Goal: Information Seeking & Learning: Get advice/opinions

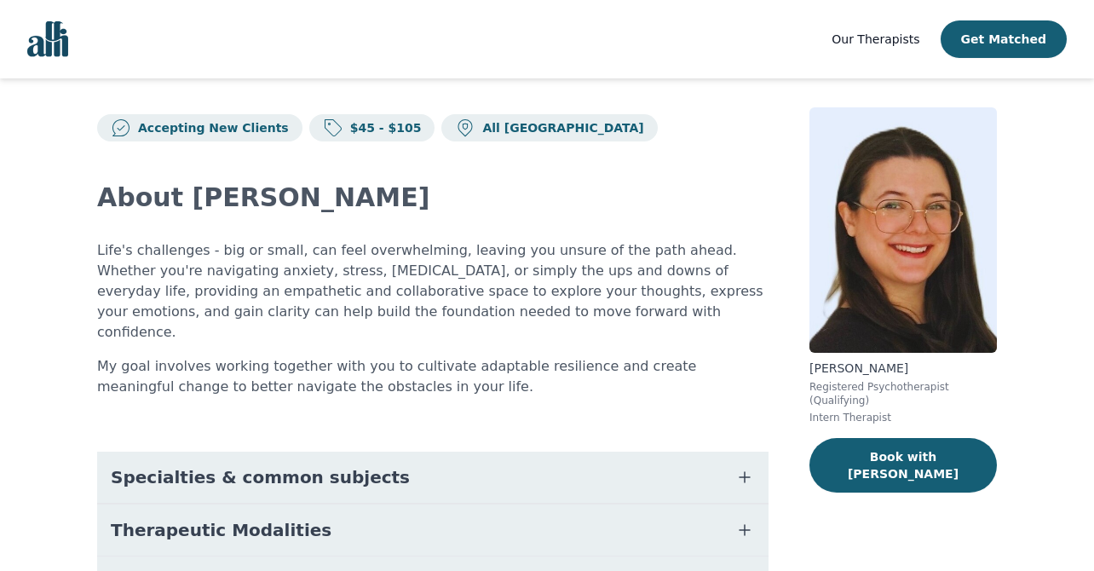
scroll to position [16, 0]
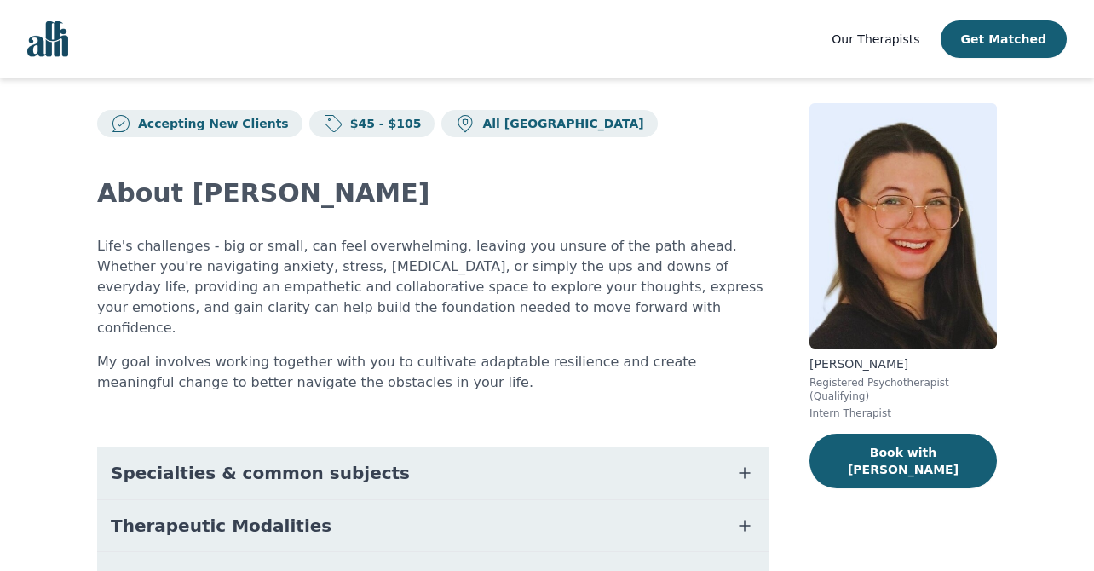
click at [459, 447] on button "Specialties & common subjects" at bounding box center [432, 472] width 671 height 51
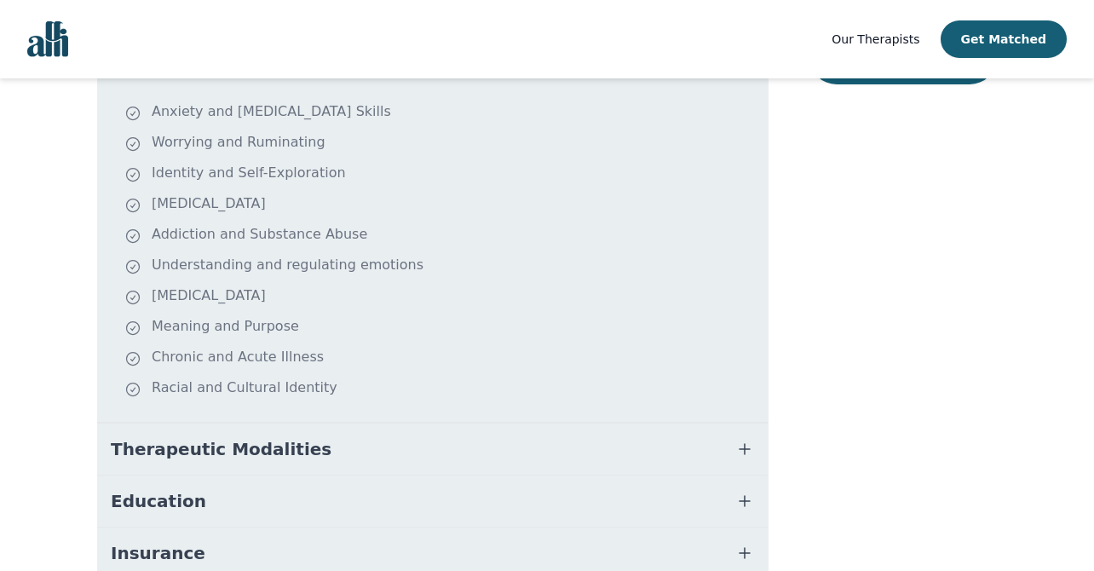
scroll to position [500, 0]
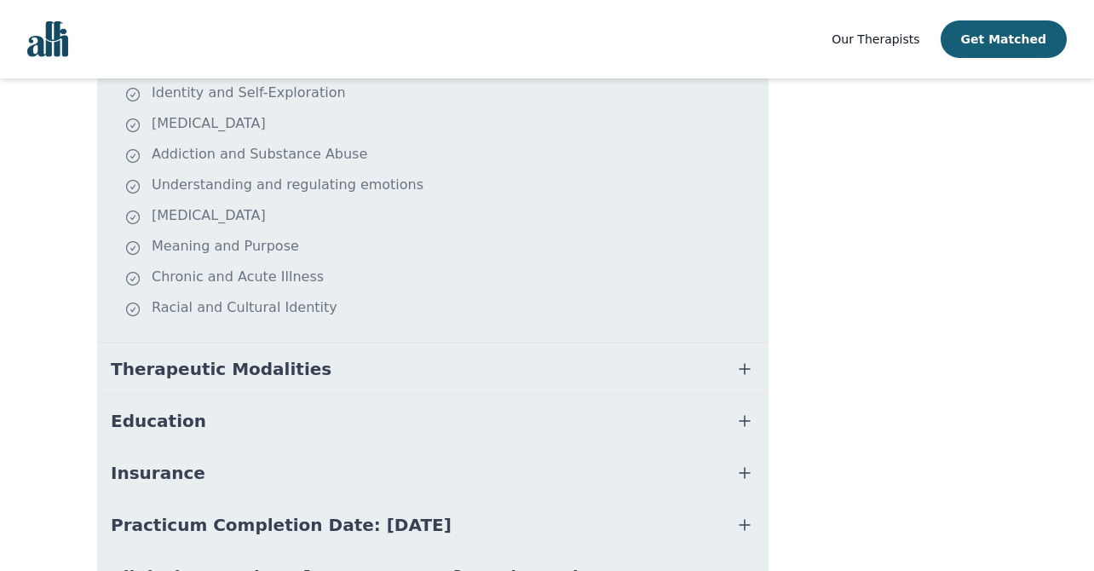
click at [356, 363] on button "Therapeutic Modalities" at bounding box center [432, 368] width 671 height 51
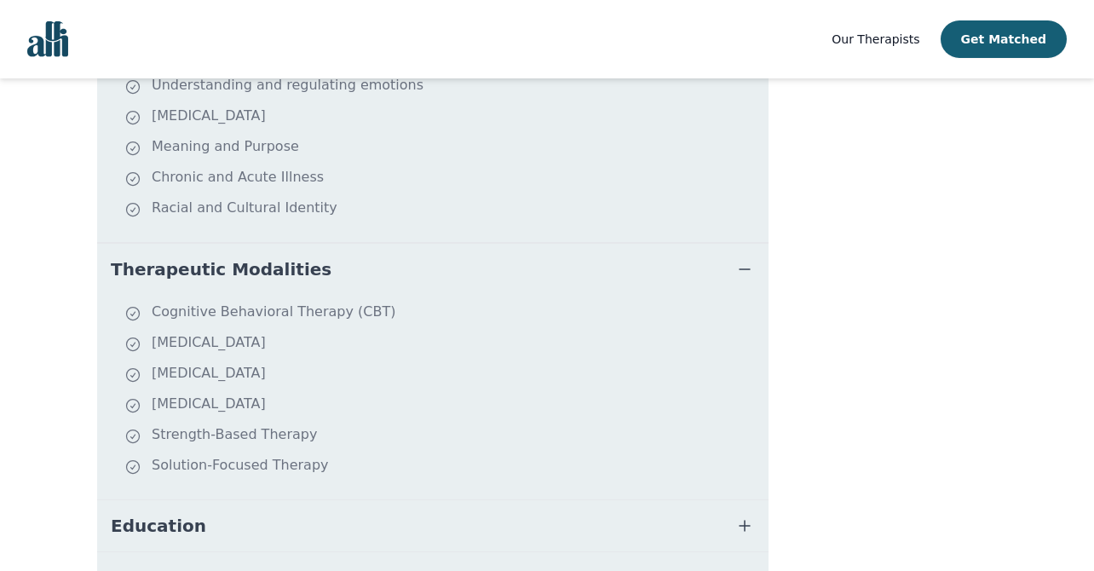
scroll to position [629, 0]
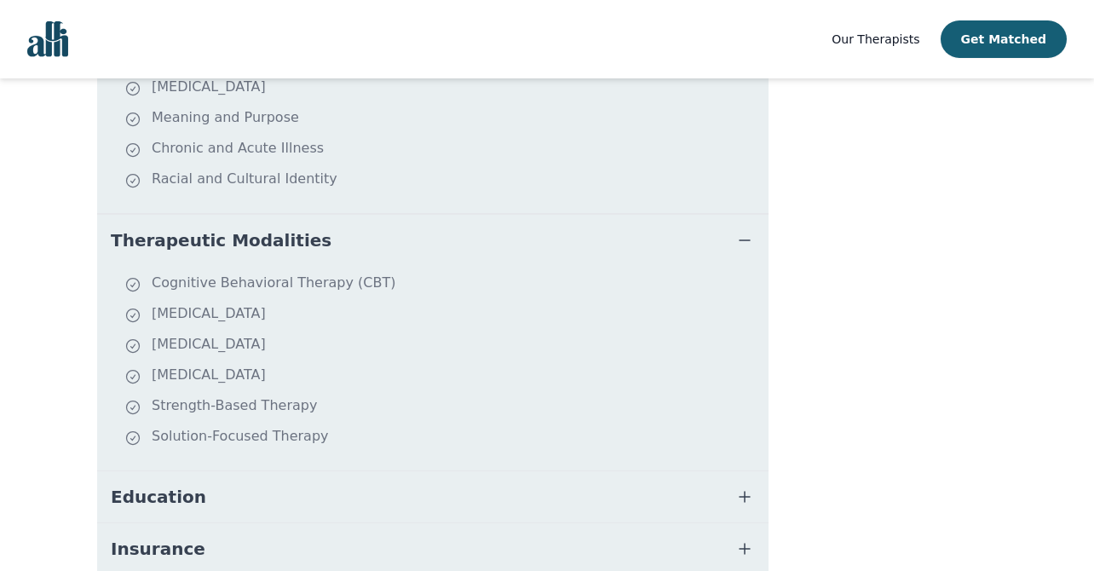
click at [426, 475] on button "Education" at bounding box center [432, 496] width 671 height 51
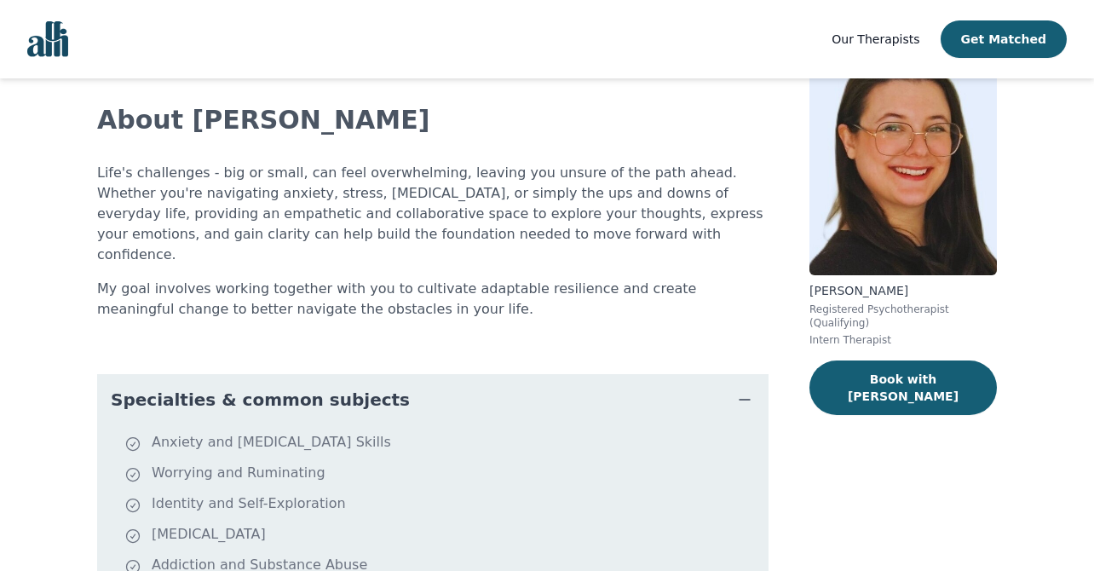
scroll to position [0, 0]
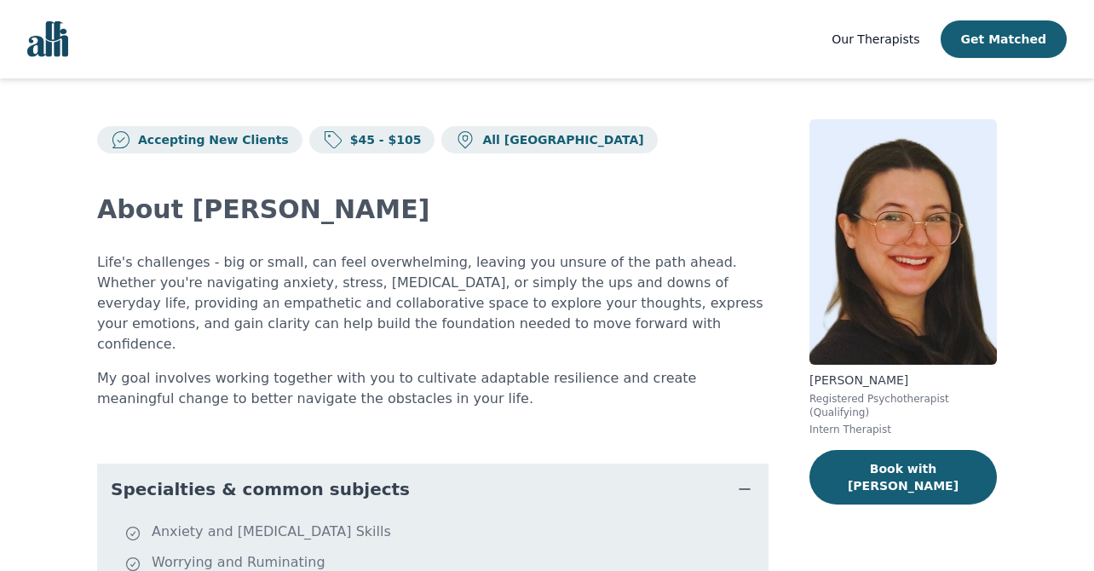
click at [886, 38] on span "Our Therapists" at bounding box center [876, 39] width 88 height 14
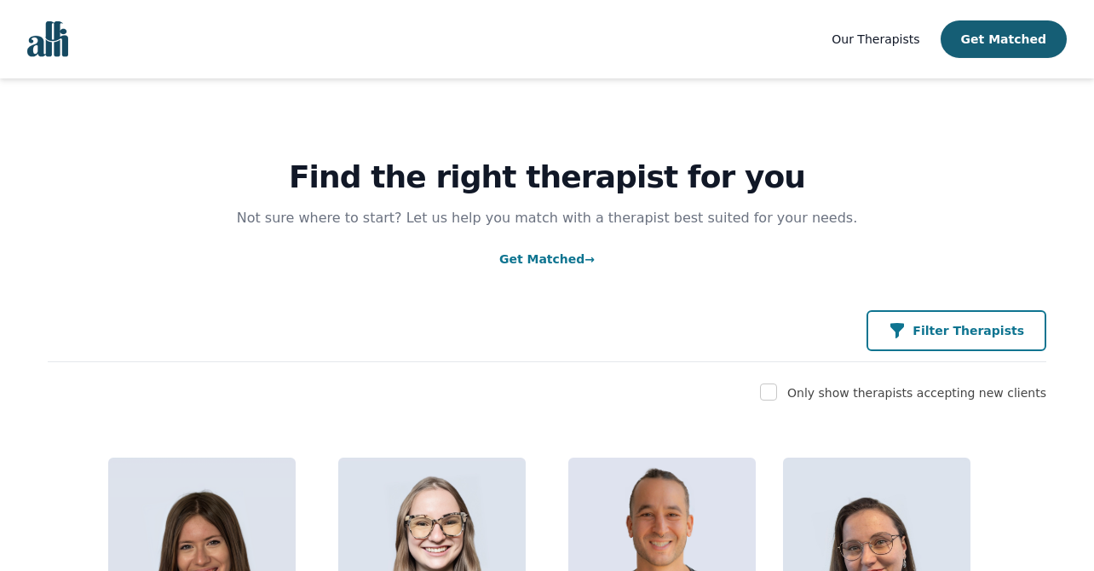
click at [952, 334] on p "Filter Therapists" at bounding box center [969, 330] width 112 height 17
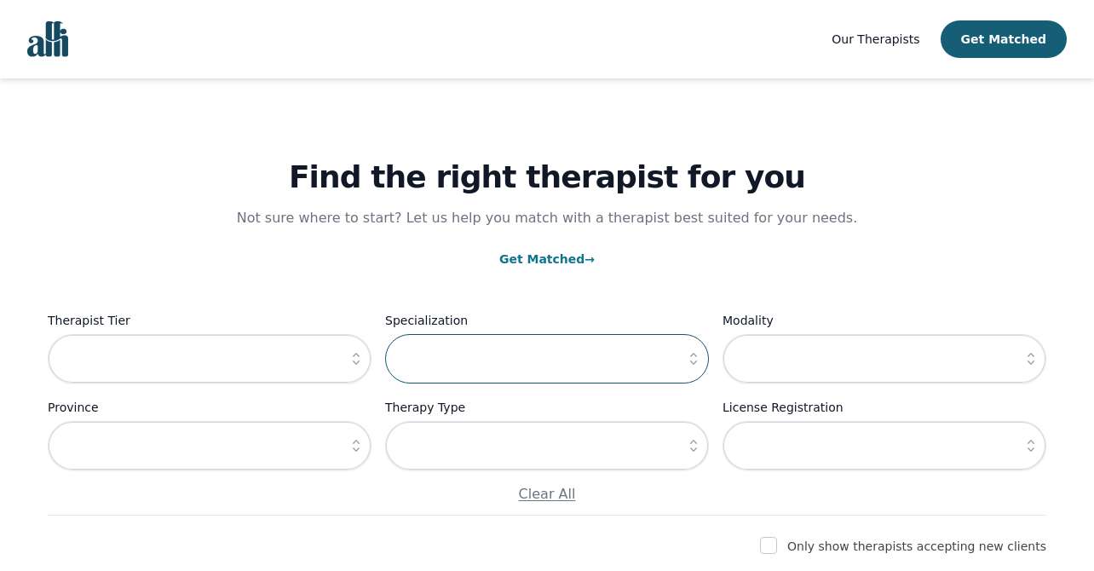
click at [437, 360] on input "text" at bounding box center [547, 358] width 324 height 49
click at [697, 360] on icon "button" at bounding box center [693, 358] width 17 height 17
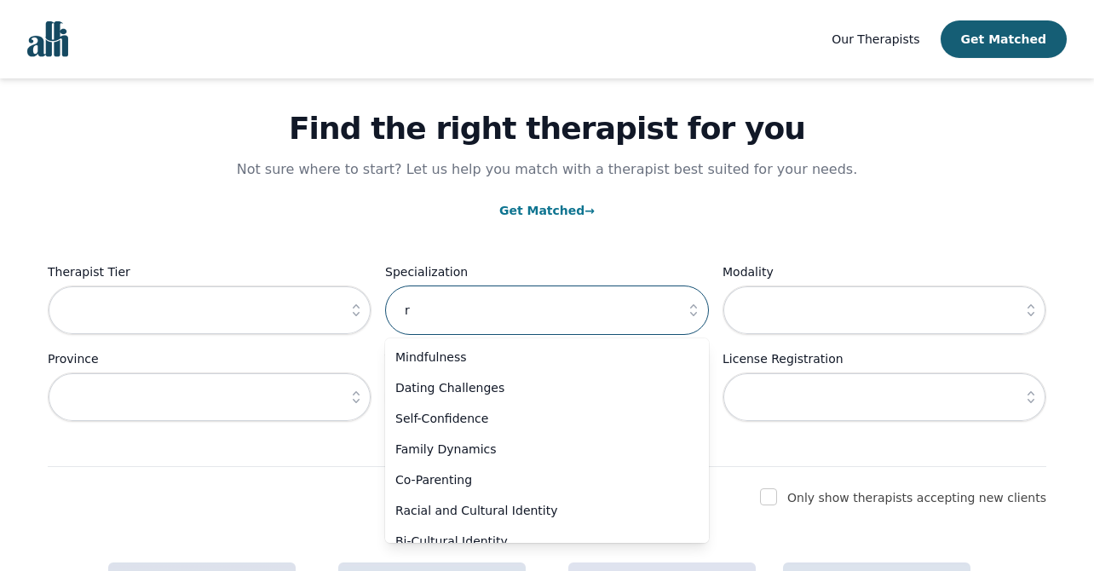
scroll to position [3, 0]
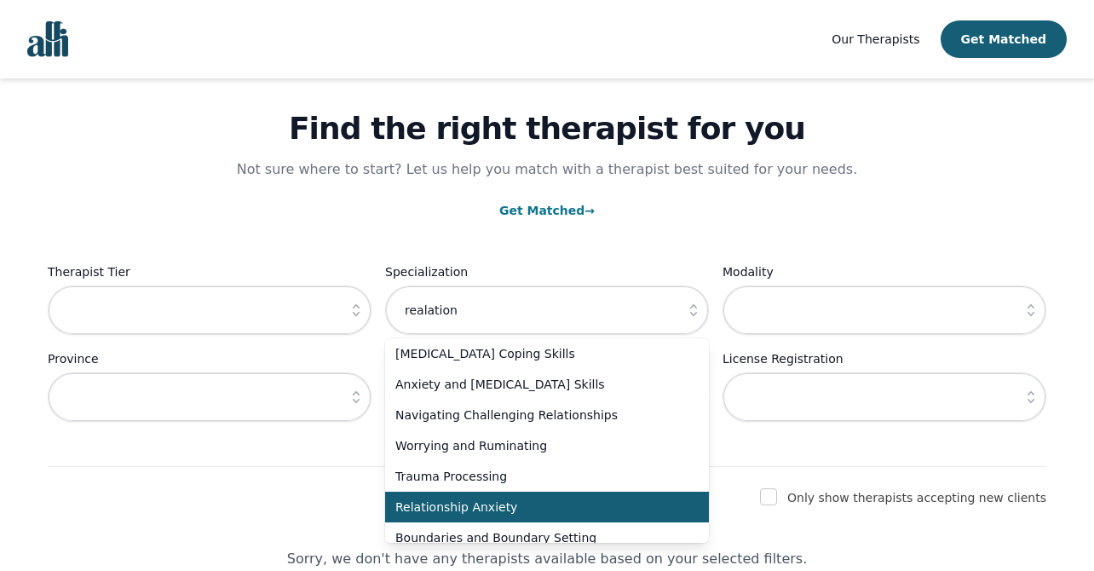
click at [477, 506] on span "Relationship Anxiety" at bounding box center [536, 506] width 283 height 17
type input "Relationship Anxiety"
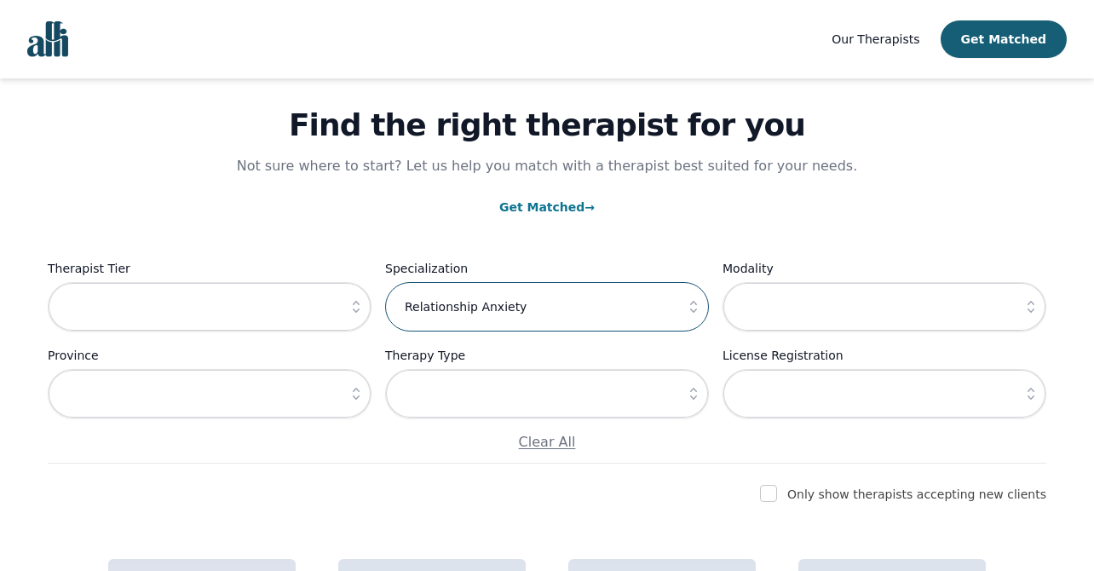
scroll to position [53, 0]
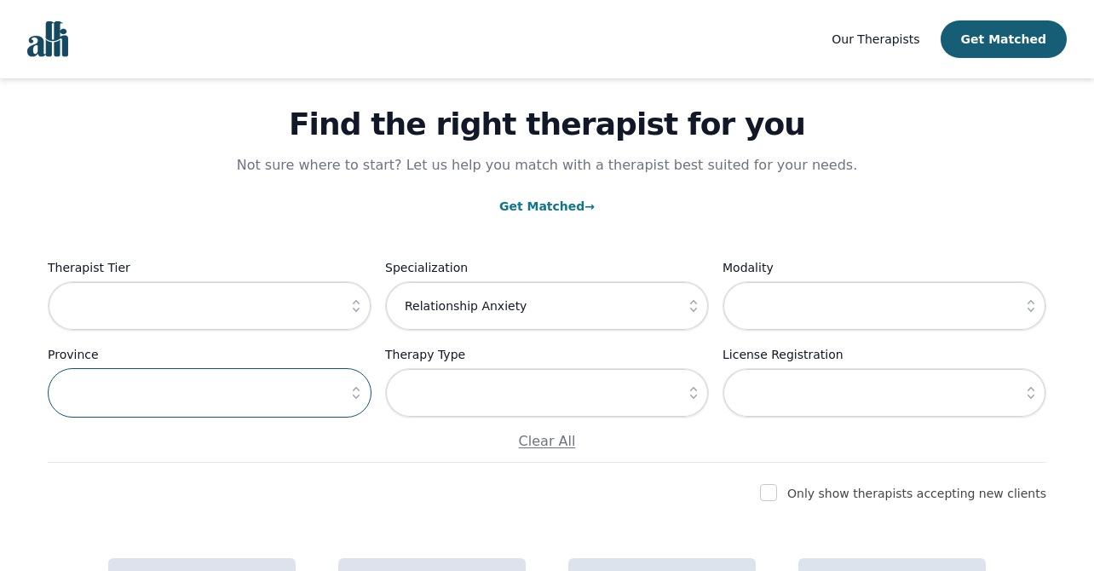
click at [260, 400] on input "text" at bounding box center [210, 392] width 324 height 49
type input "[GEOGRAPHIC_DATA]"
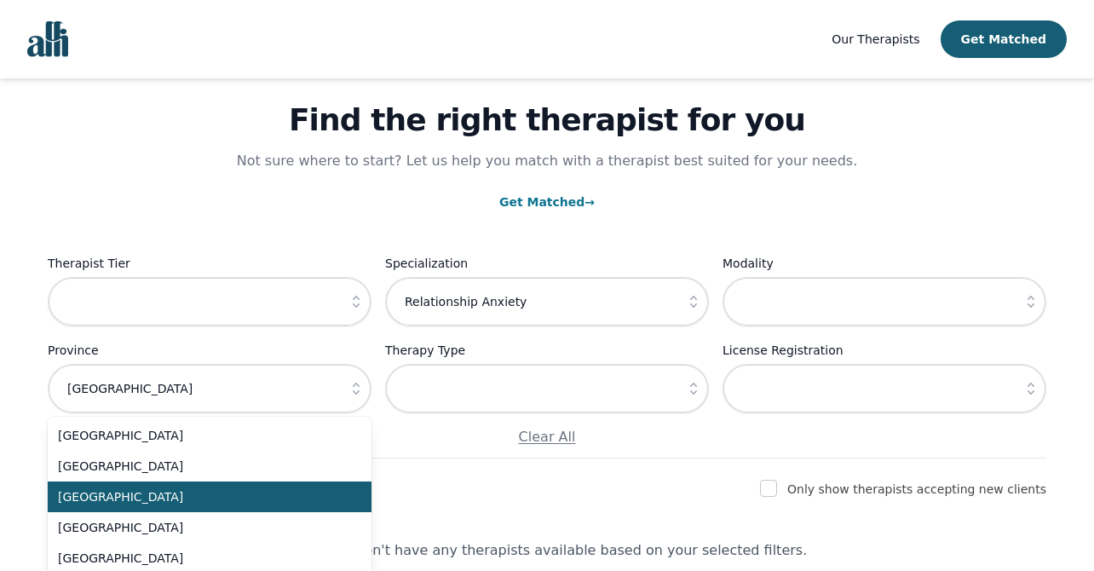
scroll to position [56, 0]
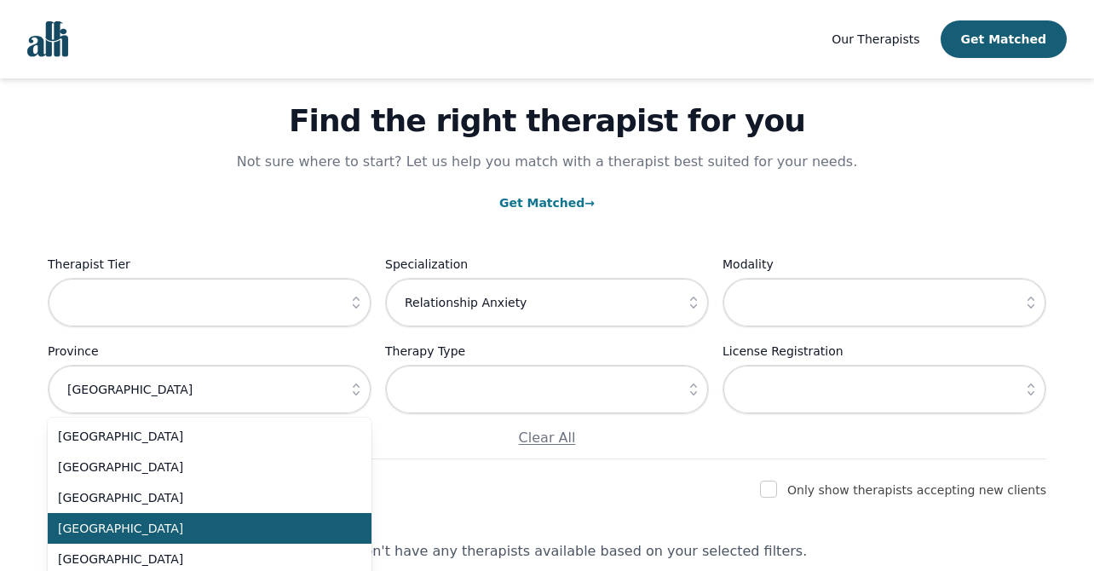
click at [132, 513] on li "[GEOGRAPHIC_DATA]" at bounding box center [210, 528] width 324 height 31
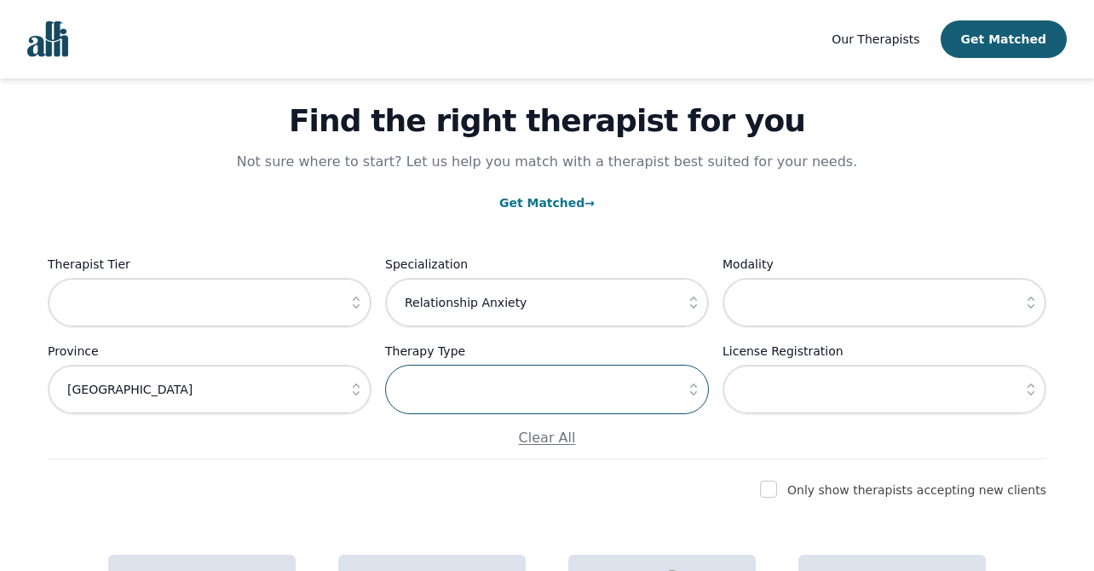
click at [510, 391] on input "text" at bounding box center [547, 389] width 324 height 49
click at [694, 388] on icon "button" at bounding box center [693, 390] width 17 height 17
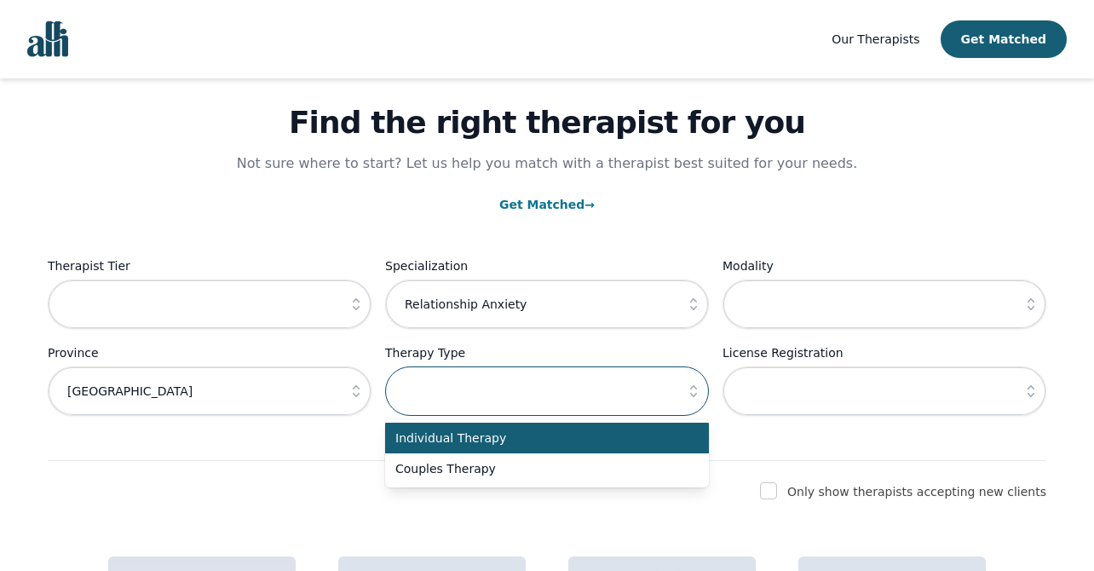
scroll to position [52, 0]
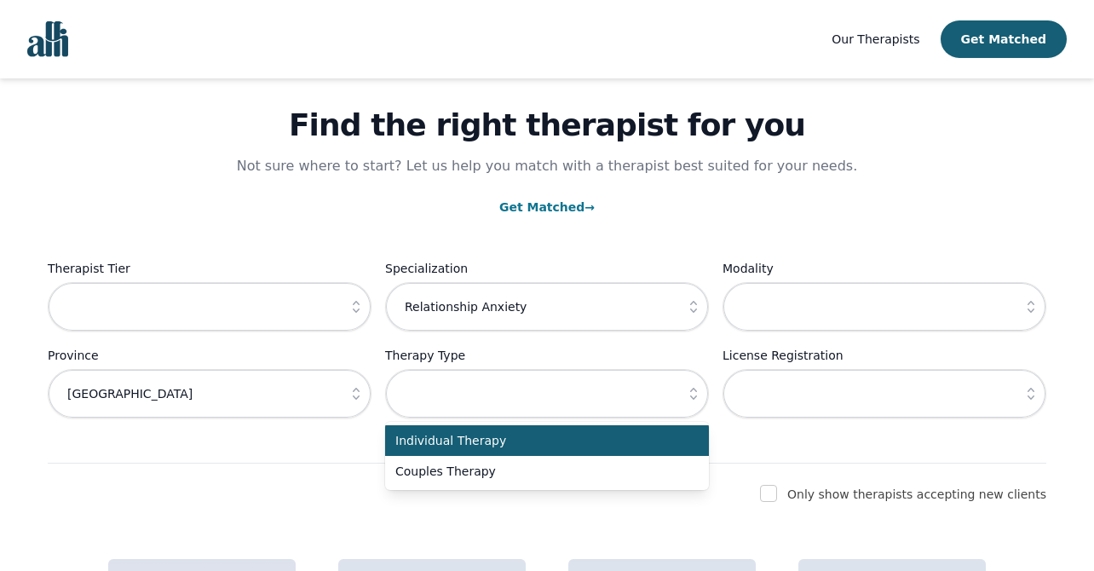
click at [574, 440] on span "Individual Therapy" at bounding box center [536, 440] width 283 height 17
type input "Individual Therapy"
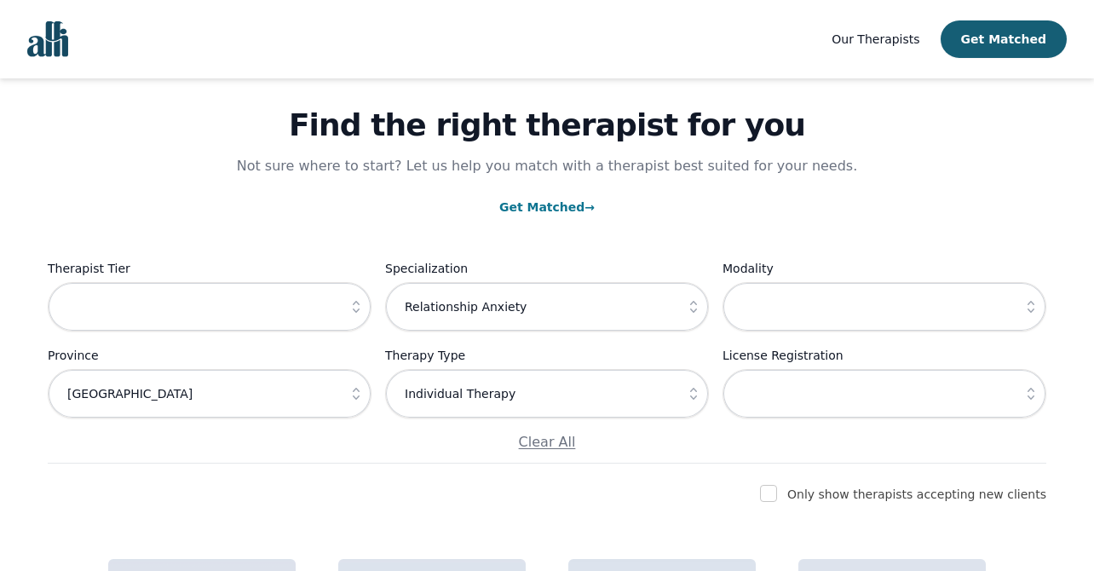
click at [971, 172] on div "Find the right therapist for you Not sure where to start? Let us help you match…" at bounding box center [547, 244] width 999 height 437
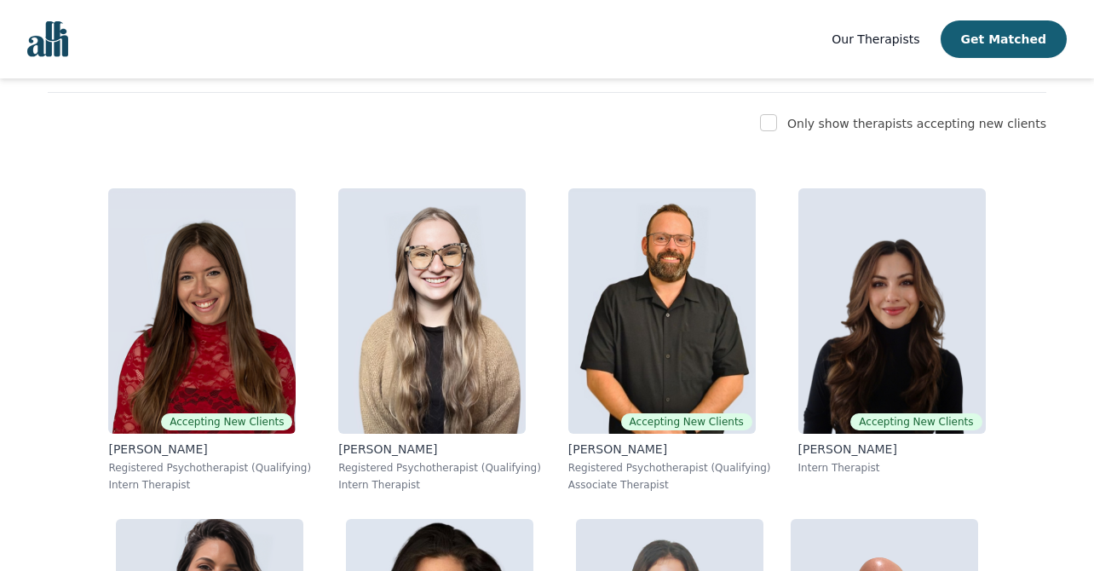
scroll to position [421, 0]
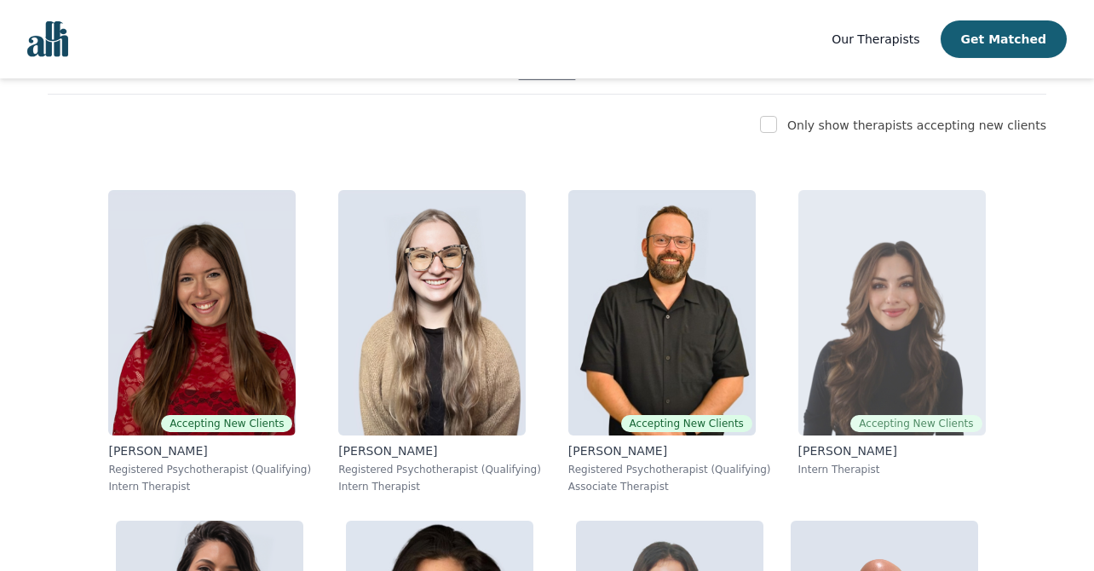
click at [888, 338] on img at bounding box center [891, 312] width 187 height 245
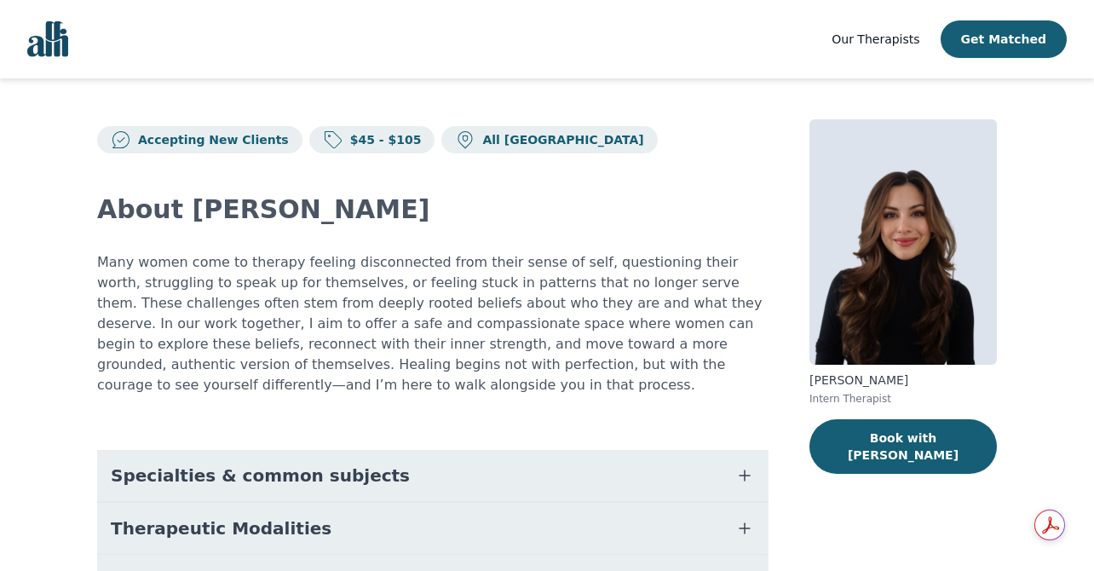
click at [388, 464] on button "Specialties & common subjects" at bounding box center [432, 475] width 671 height 51
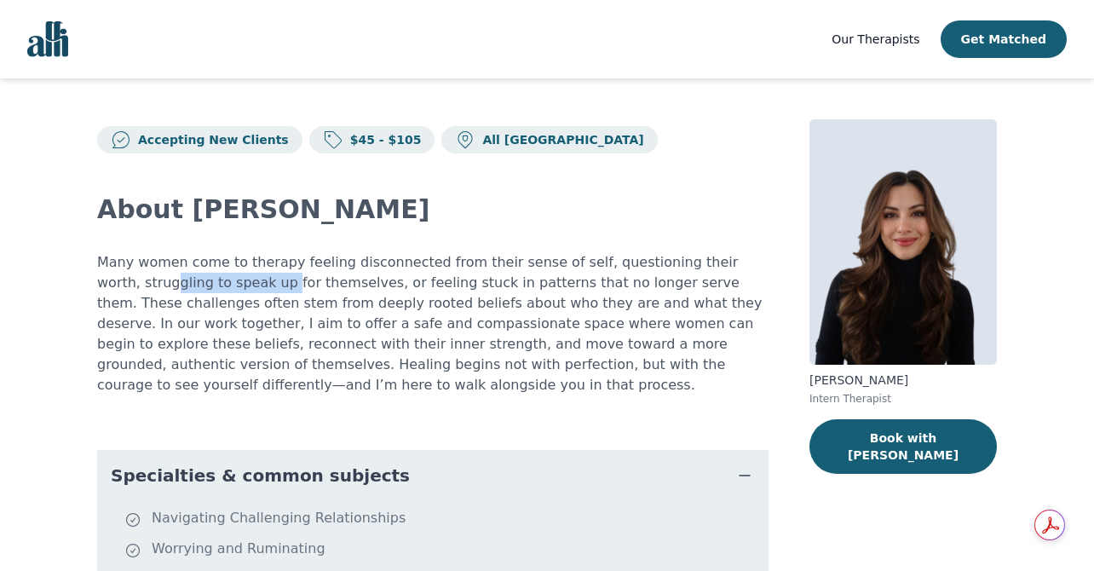
drag, startPoint x: 127, startPoint y: 285, endPoint x: 238, endPoint y: 285, distance: 110.8
click at [238, 285] on p "Many women come to therapy feeling disconnected from their sense of self, quest…" at bounding box center [432, 323] width 671 height 143
click at [263, 282] on p "Many women come to therapy feeling disconnected from their sense of self, quest…" at bounding box center [432, 323] width 671 height 143
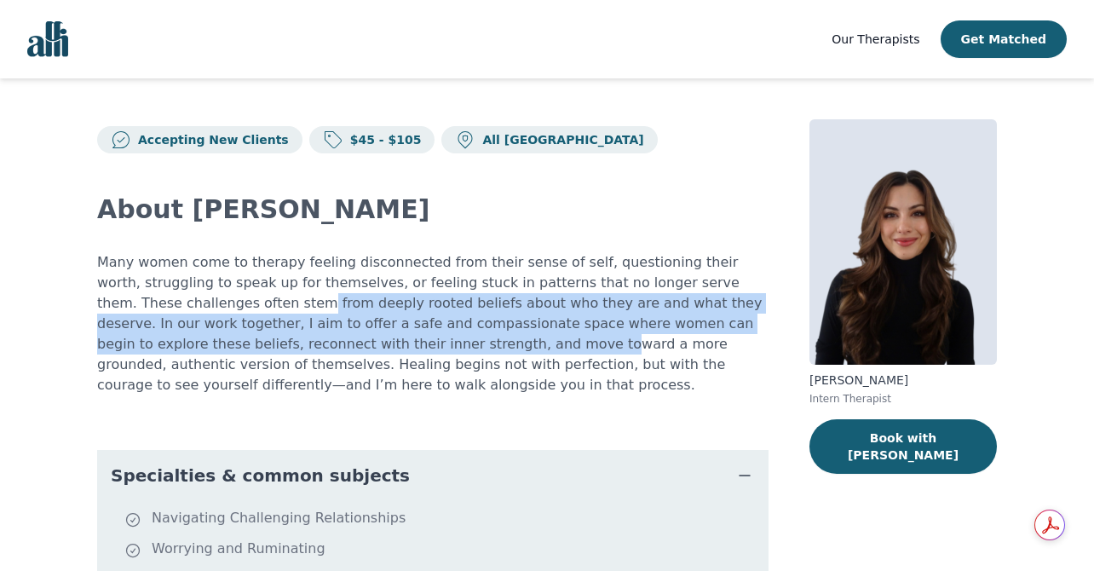
drag, startPoint x: 233, startPoint y: 297, endPoint x: 397, endPoint y: 343, distance: 169.9
click at [397, 343] on p "Many women come to therapy feeling disconnected from their sense of self, quest…" at bounding box center [432, 323] width 671 height 143
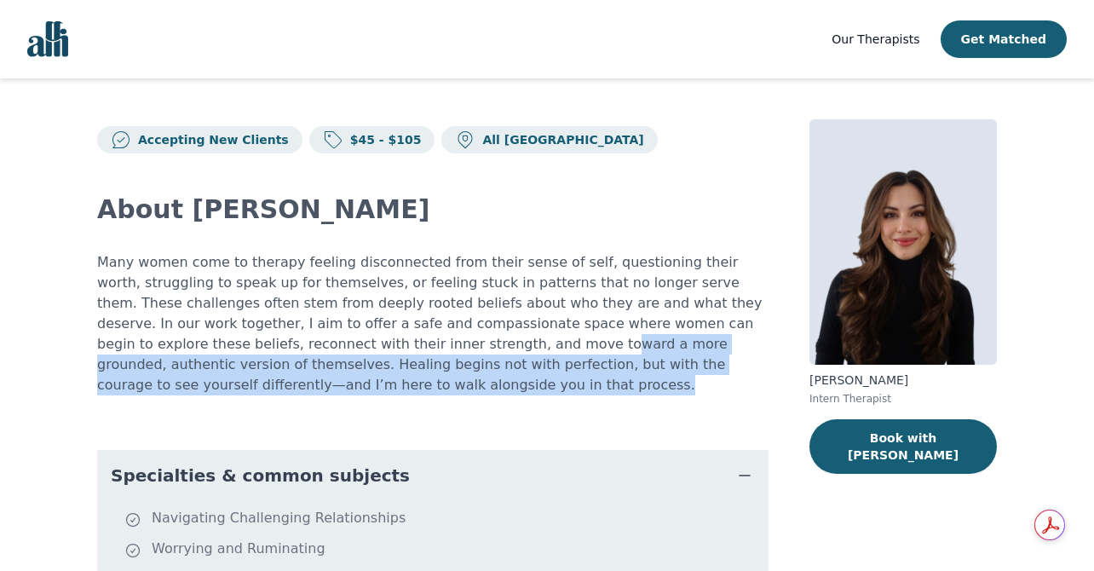
drag, startPoint x: 397, startPoint y: 343, endPoint x: 410, endPoint y: 389, distance: 46.9
click at [410, 389] on p "Many women come to therapy feeling disconnected from their sense of self, quest…" at bounding box center [432, 323] width 671 height 143
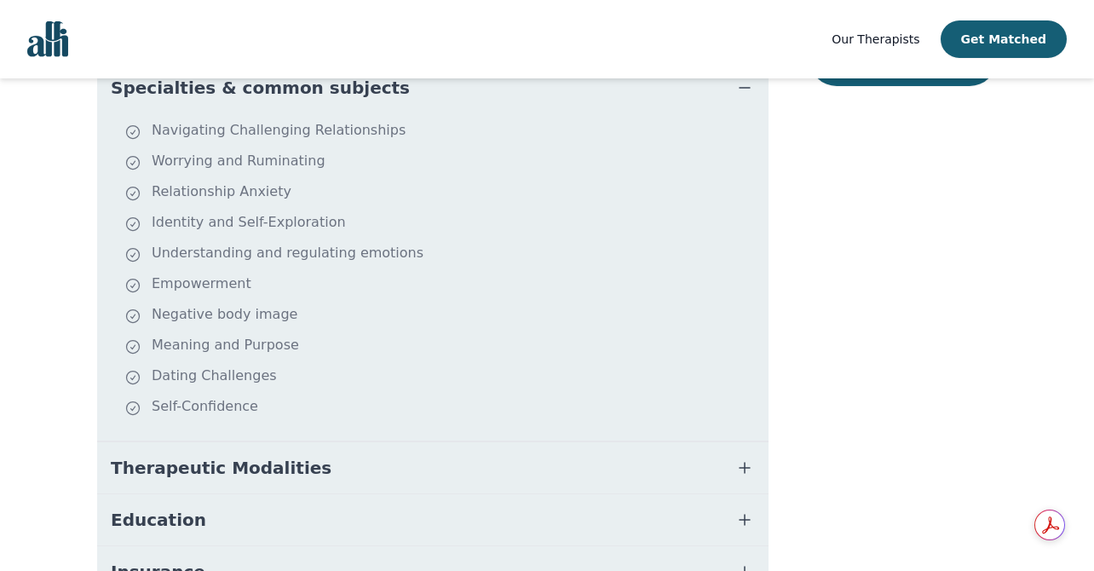
scroll to position [421, 0]
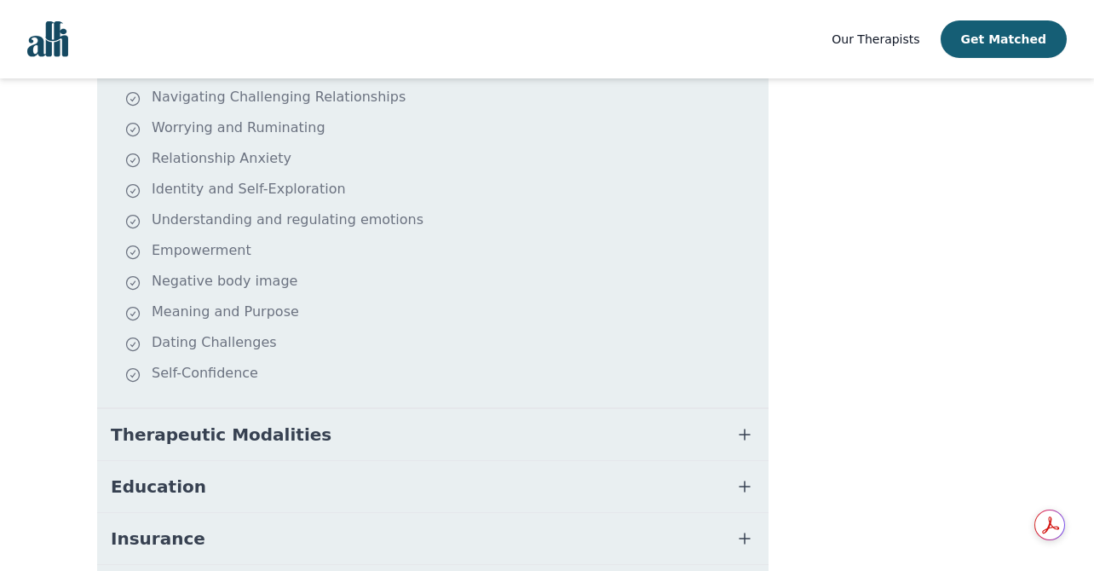
click at [236, 446] on button "Therapeutic Modalities" at bounding box center [432, 434] width 671 height 51
